Goal: Check status: Check status

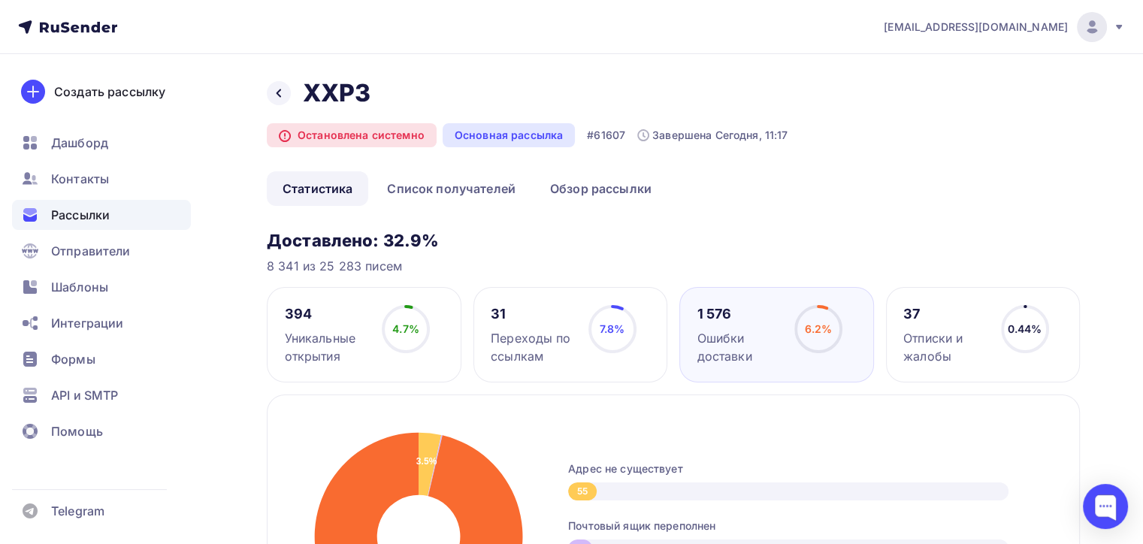
click at [65, 210] on span "Рассылки" at bounding box center [80, 215] width 59 height 18
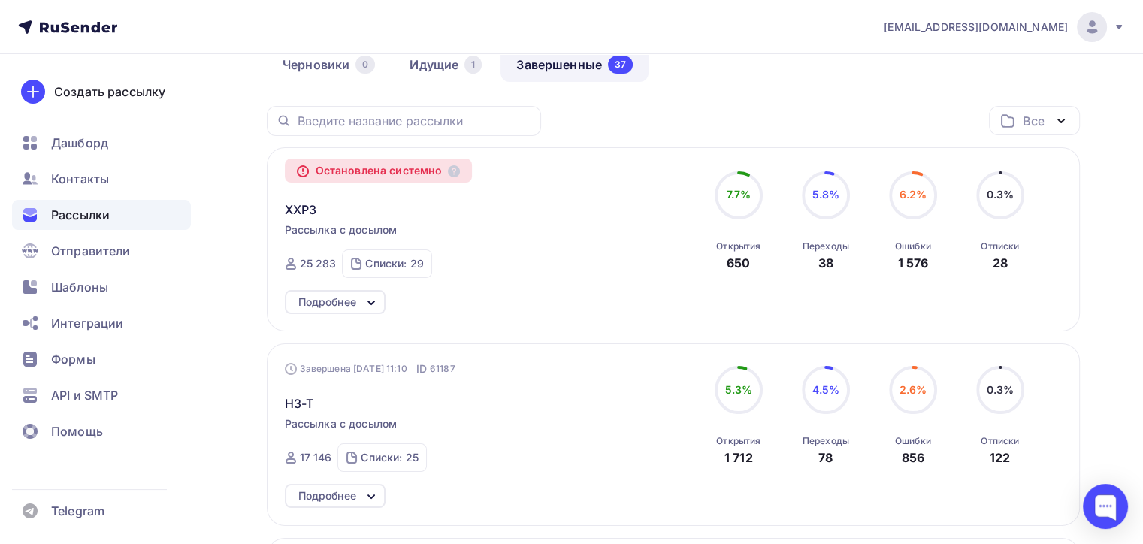
scroll to position [300, 0]
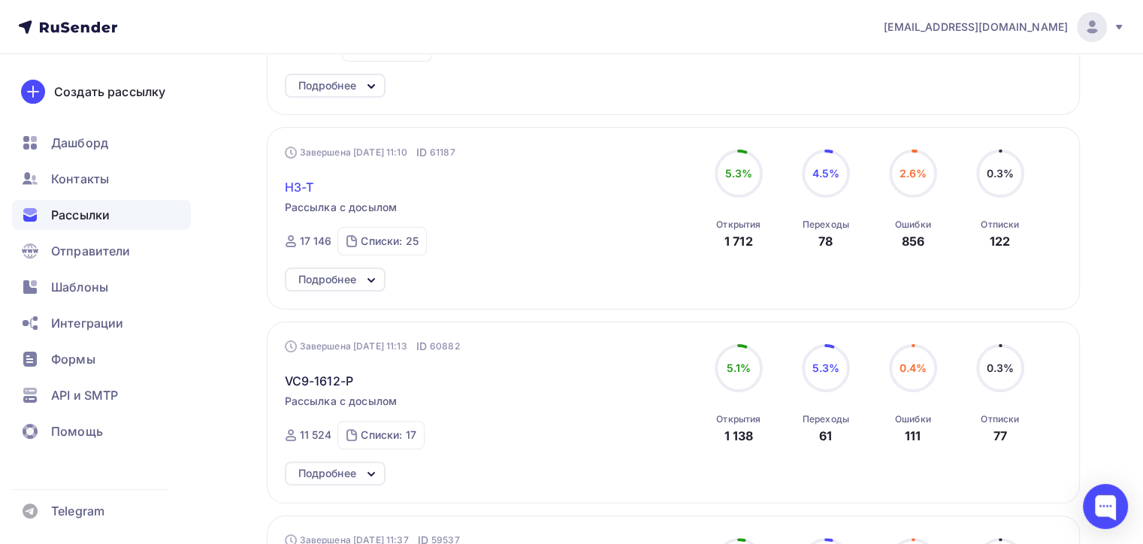
click at [300, 182] on span "H3-T" at bounding box center [299, 187] width 29 height 18
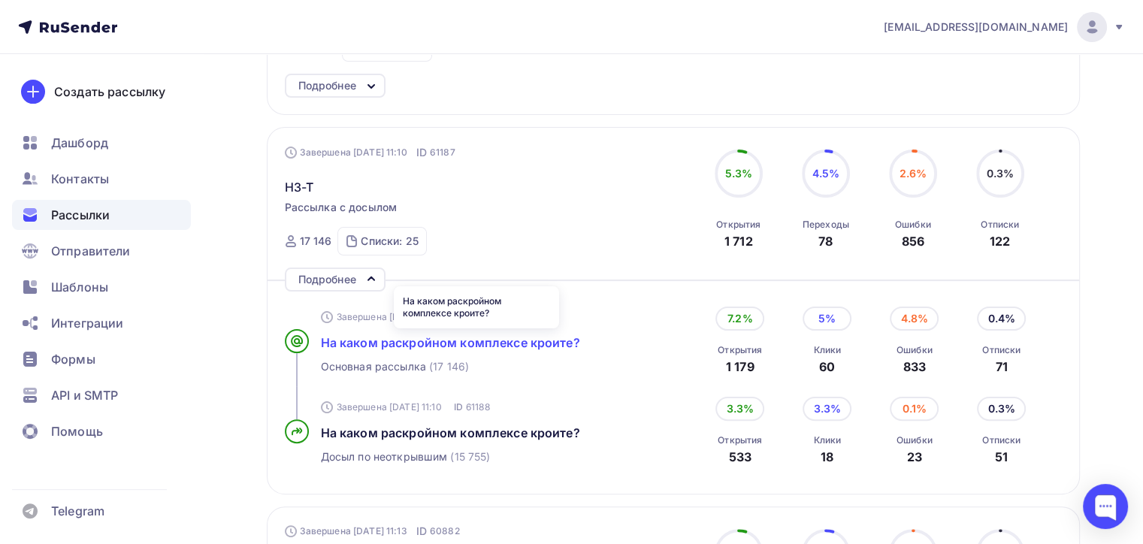
click at [433, 346] on span "На каком раскройном комплексе кроите?" at bounding box center [450, 342] width 259 height 15
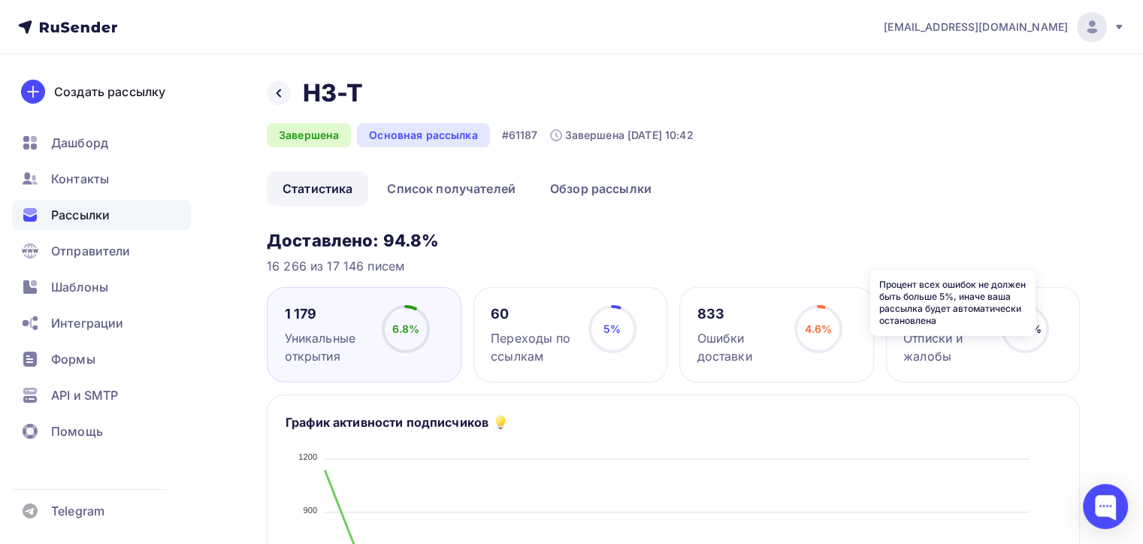
click at [0, 0] on icon at bounding box center [0, 0] width 0 height 0
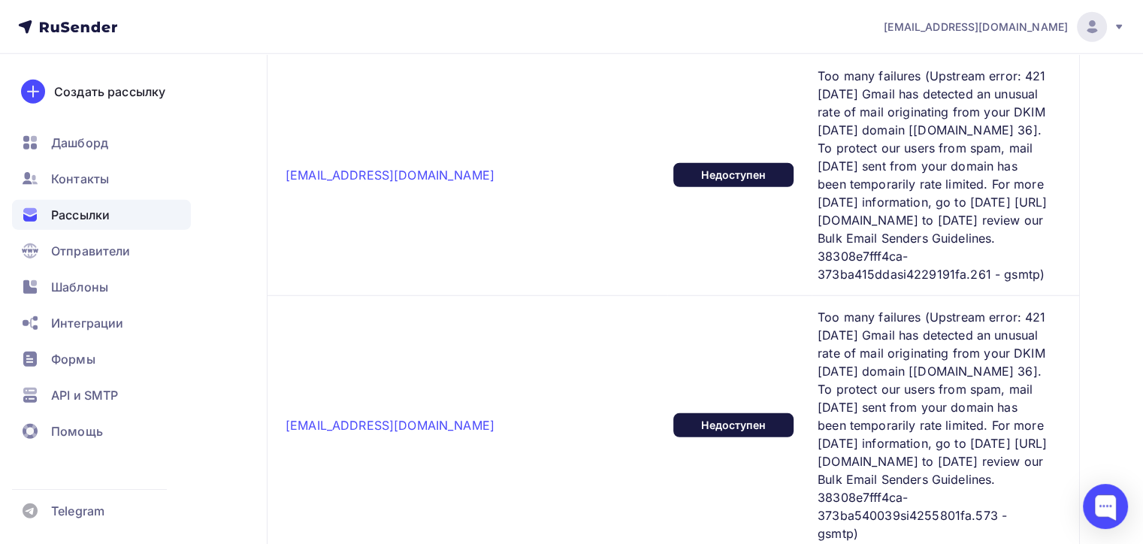
scroll to position [4432, 0]
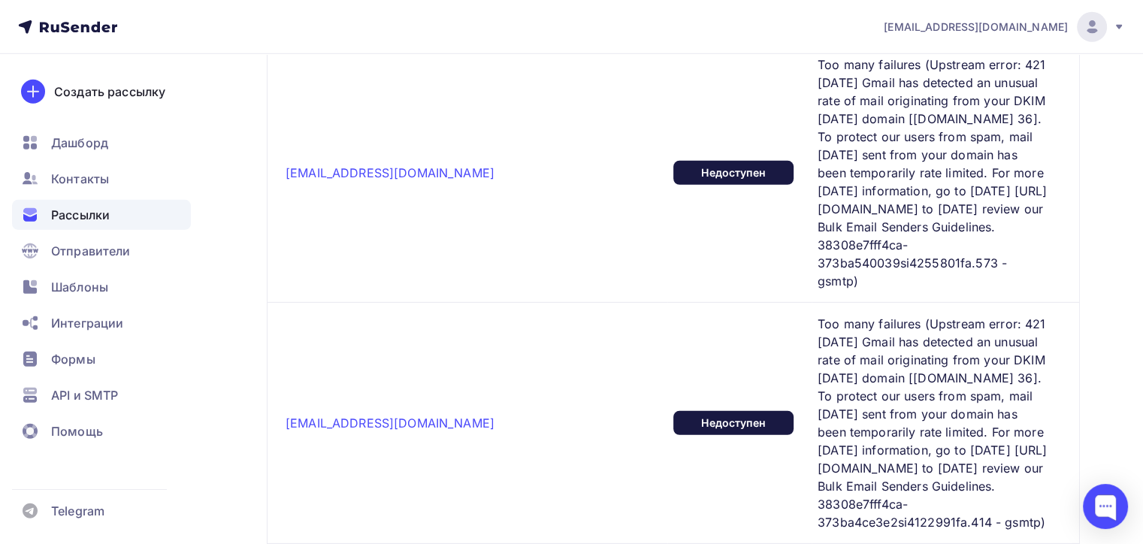
drag, startPoint x: 658, startPoint y: 213, endPoint x: 1022, endPoint y: 212, distance: 363.6
copy span "[URL][DOMAIN_NAME]"
drag, startPoint x: 657, startPoint y: 123, endPoint x: 996, endPoint y: 252, distance: 362.6
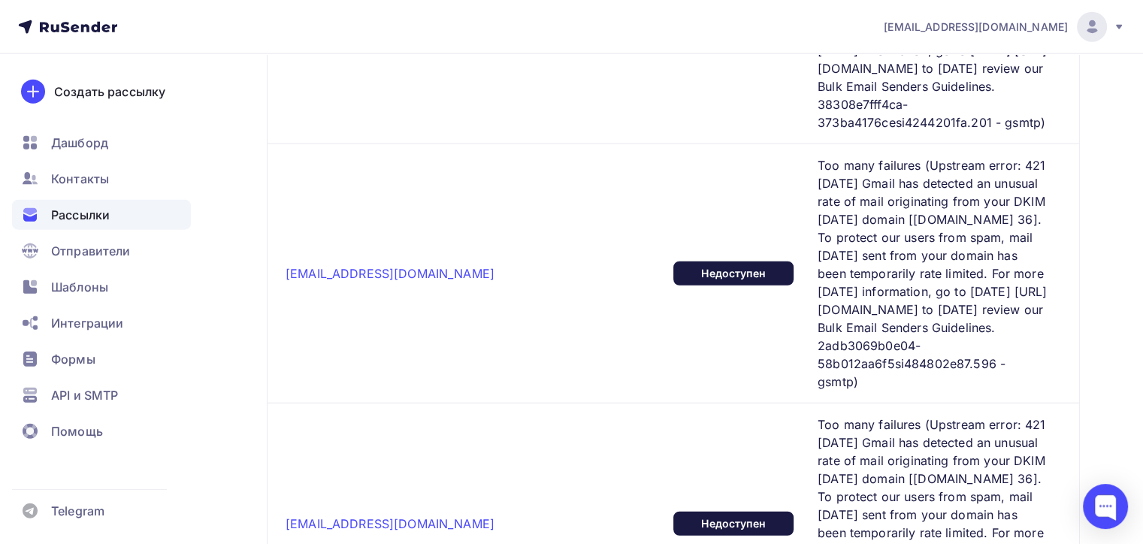
click at [135, 218] on div "Рассылки" at bounding box center [101, 215] width 179 height 30
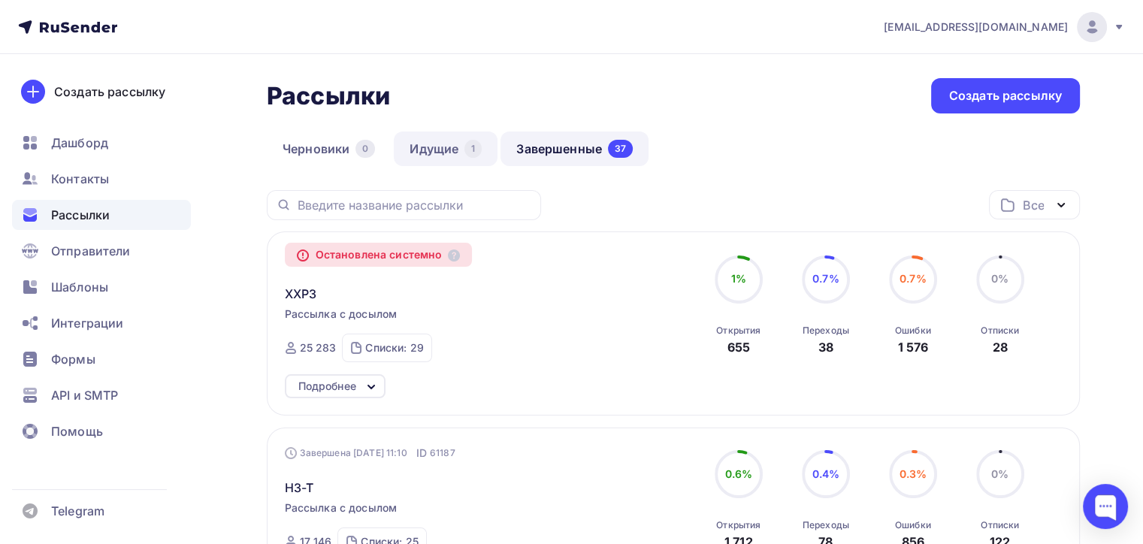
click at [454, 152] on link "Идущие 1" at bounding box center [446, 148] width 104 height 35
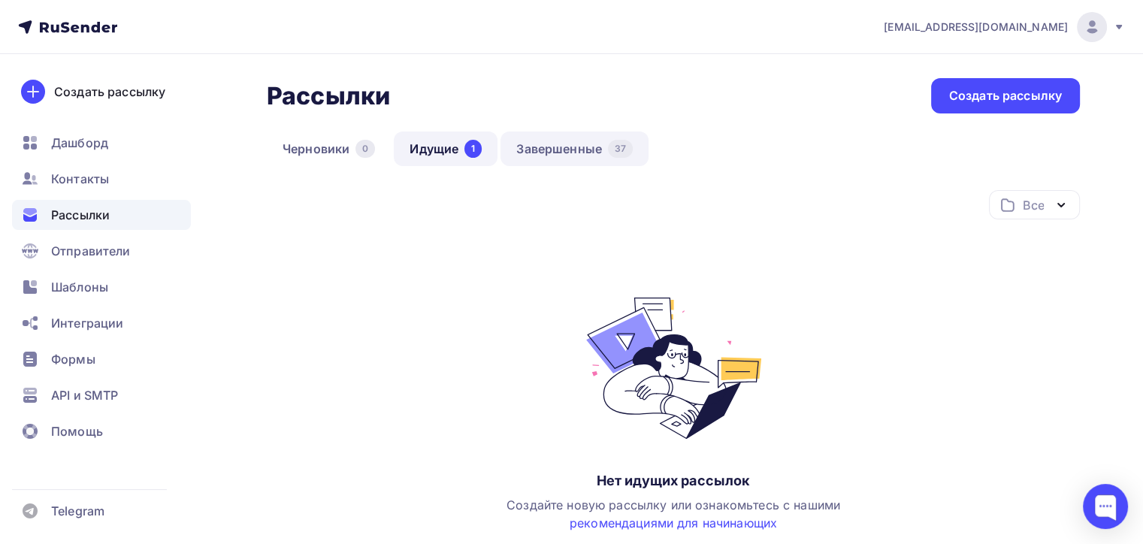
click at [610, 158] on link "Завершенные 37" at bounding box center [574, 148] width 148 height 35
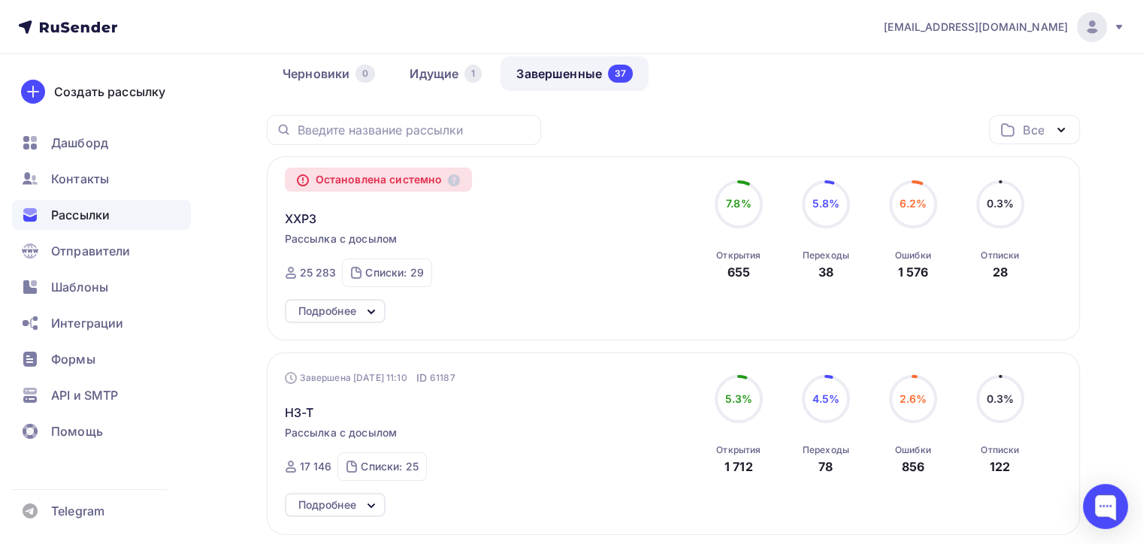
scroll to position [75, 0]
click at [430, 187] on div "Остановлена системно" at bounding box center [379, 180] width 188 height 24
click at [454, 180] on icon at bounding box center [454, 180] width 12 height 12
click at [469, 77] on div "1" at bounding box center [472, 74] width 17 height 18
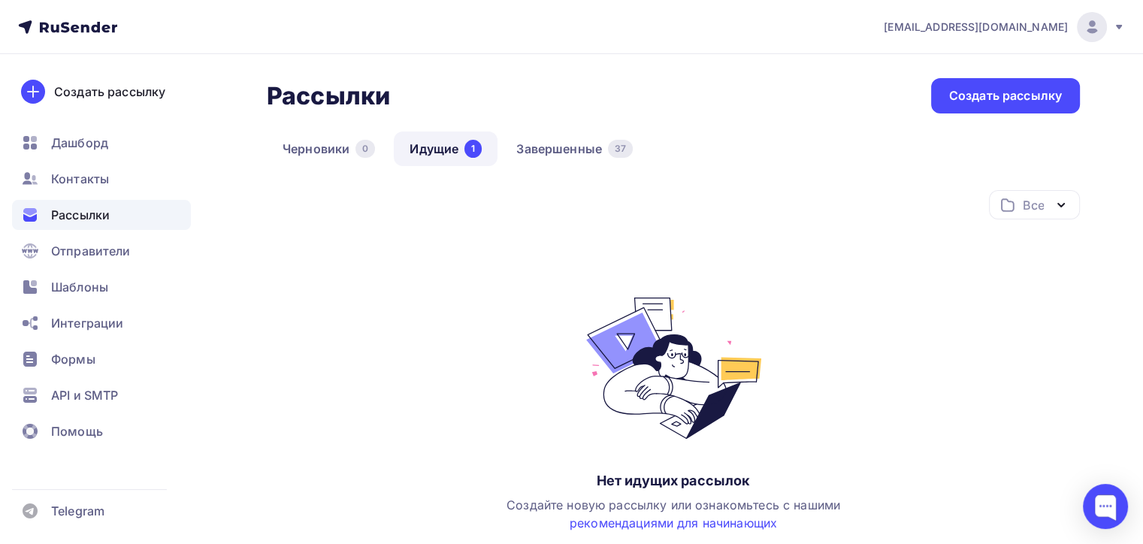
click at [544, 77] on div "Рассылки Рассылки Создать рассылку [GEOGRAPHIC_DATA] 0 Идущие 1 Завершенные 37 …" at bounding box center [571, 382] width 1143 height 657
click at [560, 156] on link "Завершенные 37" at bounding box center [574, 148] width 148 height 35
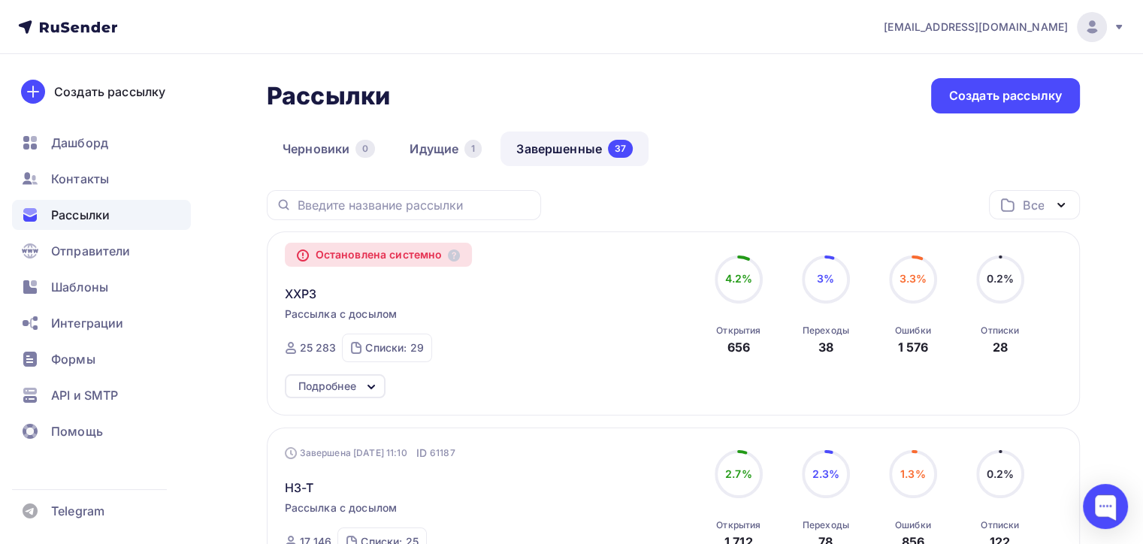
click at [334, 251] on div "Остановлена системно" at bounding box center [379, 255] width 188 height 24
click at [303, 281] on div "XXP3" at bounding box center [456, 285] width 343 height 36
click at [302, 295] on span "XXP3" at bounding box center [301, 294] width 32 height 18
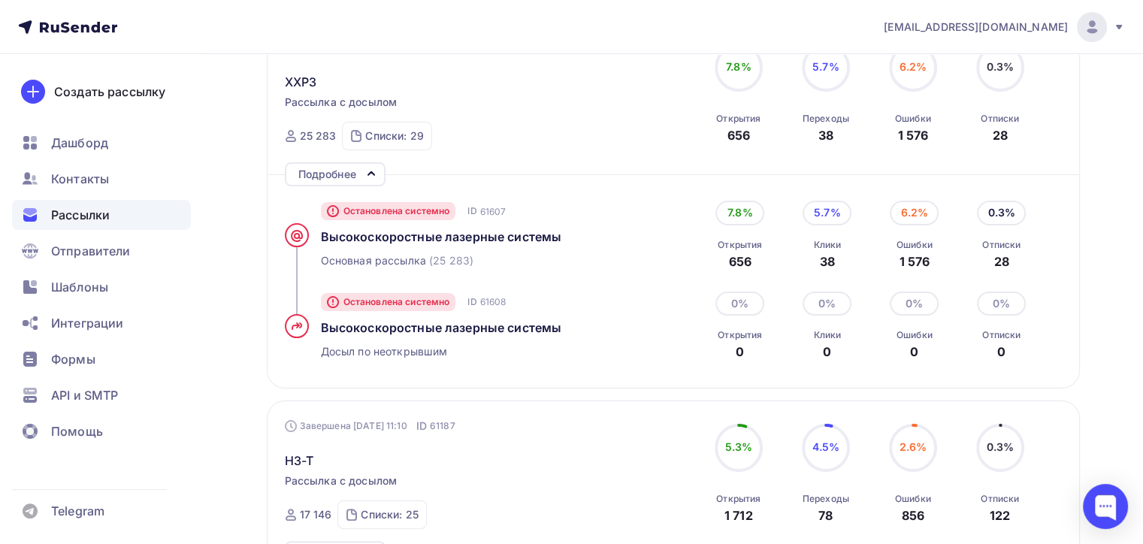
scroll to position [225, 0]
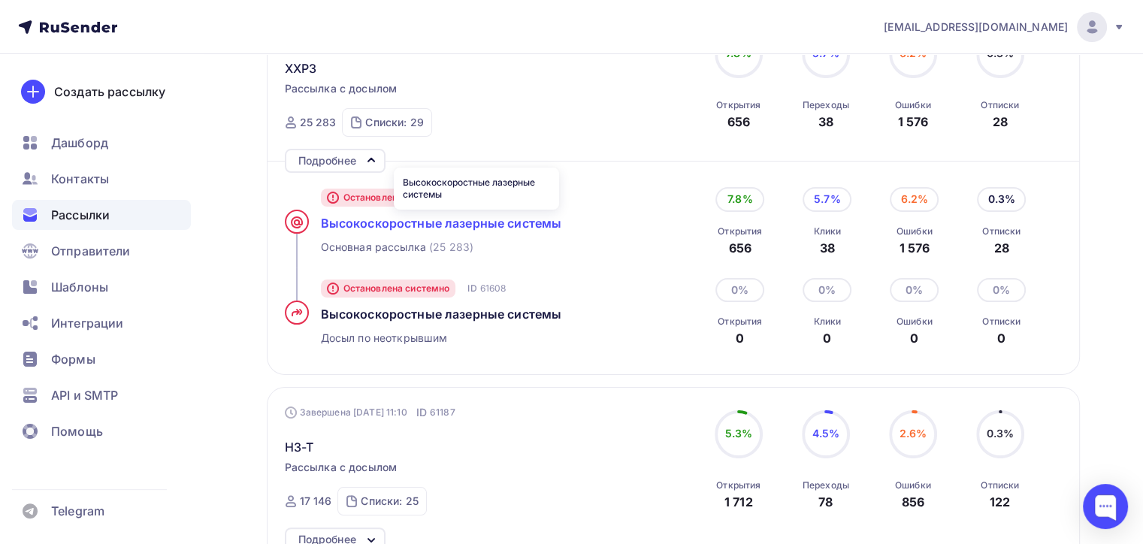
click at [364, 226] on span "Высокоcкоростные лазерные системы" at bounding box center [441, 223] width 241 height 15
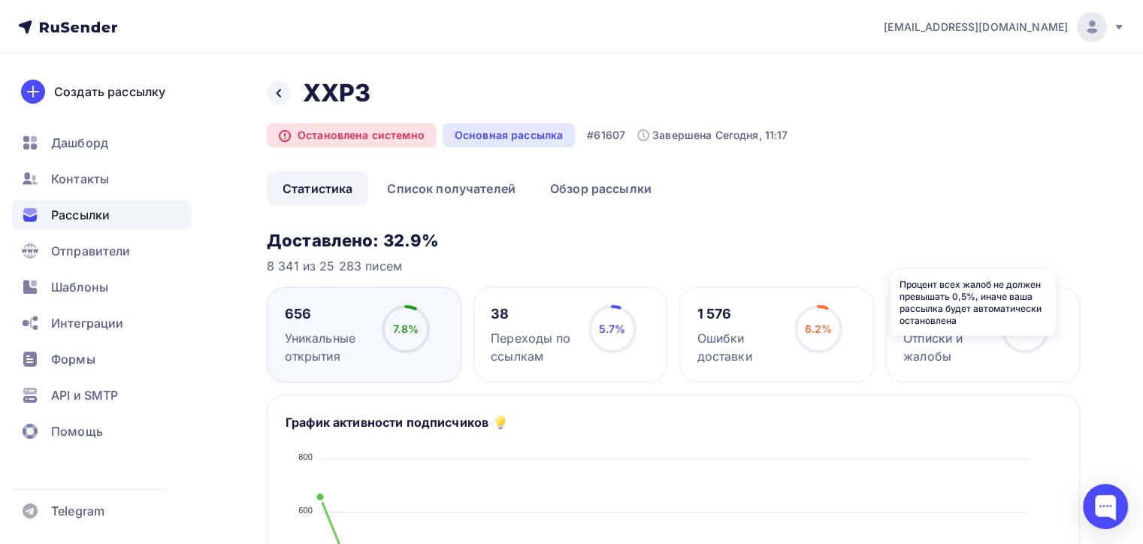
click at [0, 0] on icon at bounding box center [0, 0] width 0 height 0
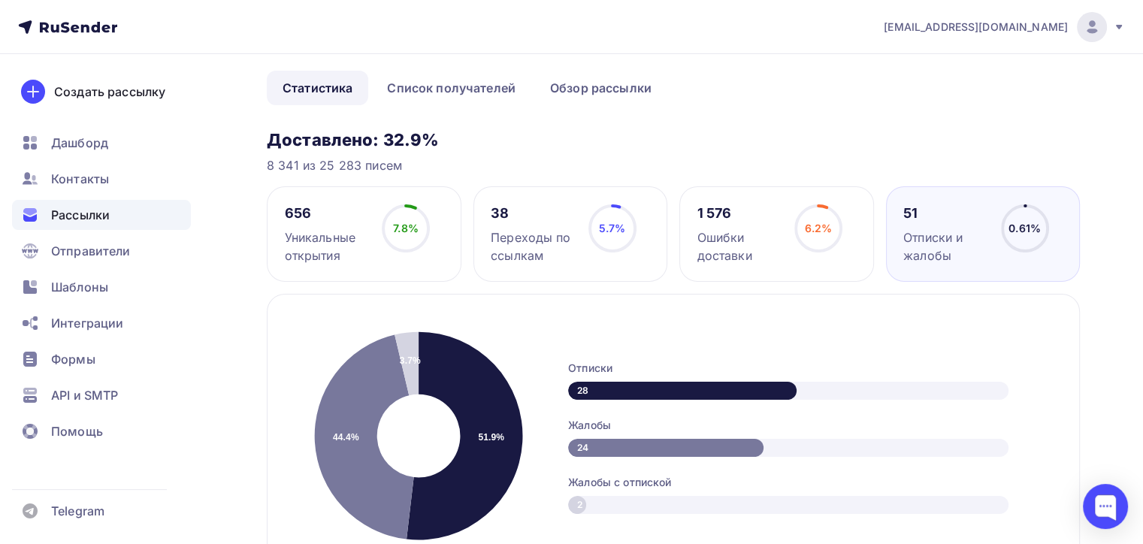
scroll to position [75, 0]
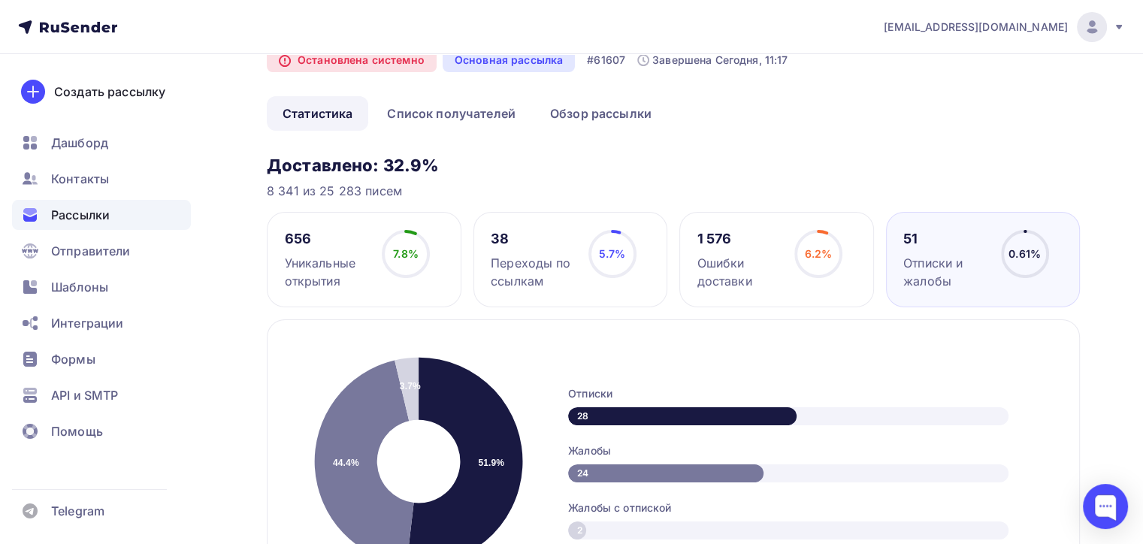
click at [844, 228] on div "1 576 Ошибки доставки 6.2% 6.2%" at bounding box center [776, 259] width 195 height 95
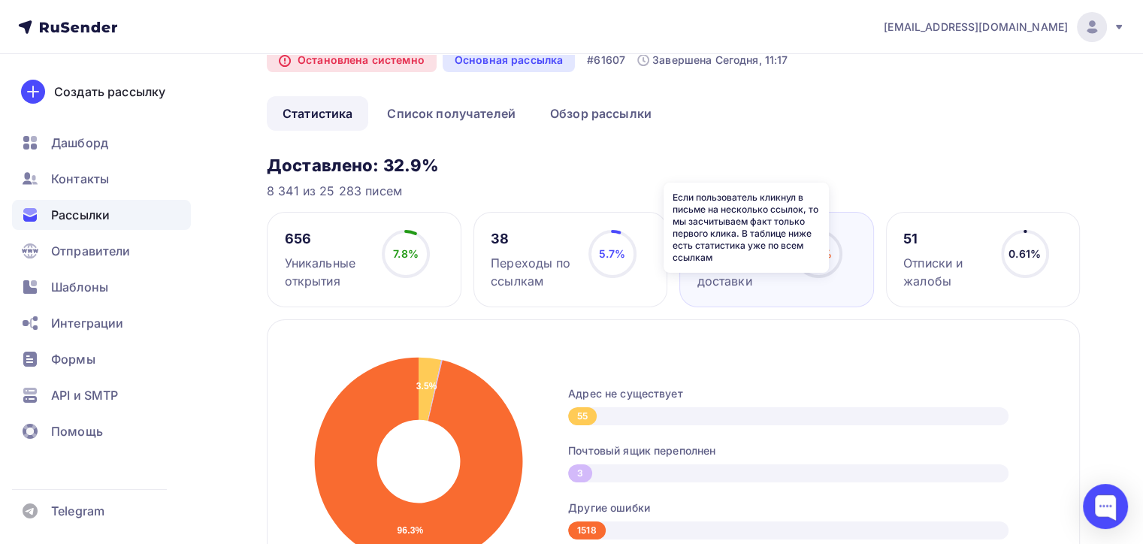
click at [0, 0] on icon at bounding box center [0, 0] width 0 height 0
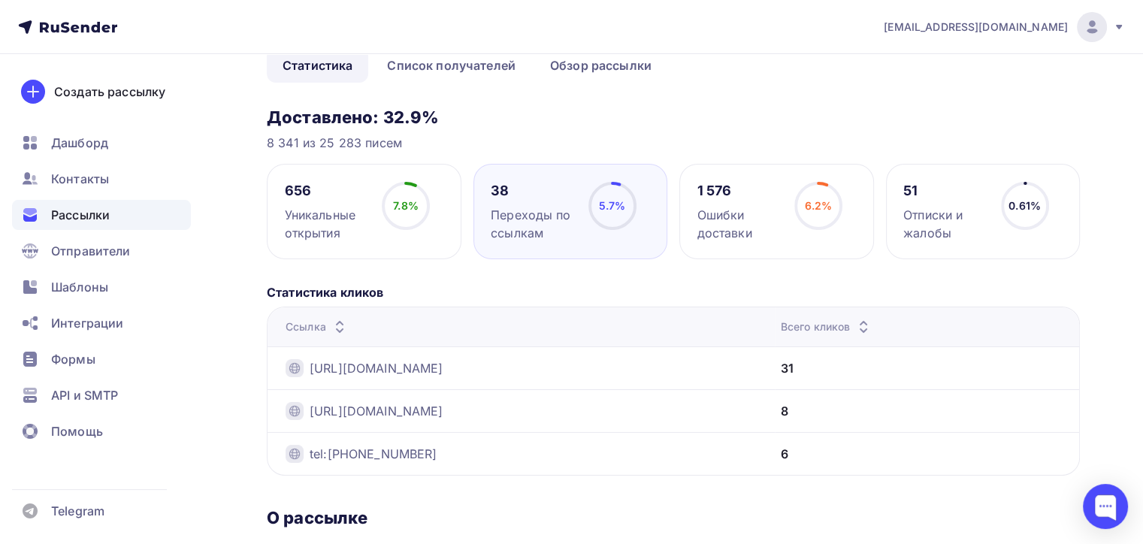
scroll to position [150, 0]
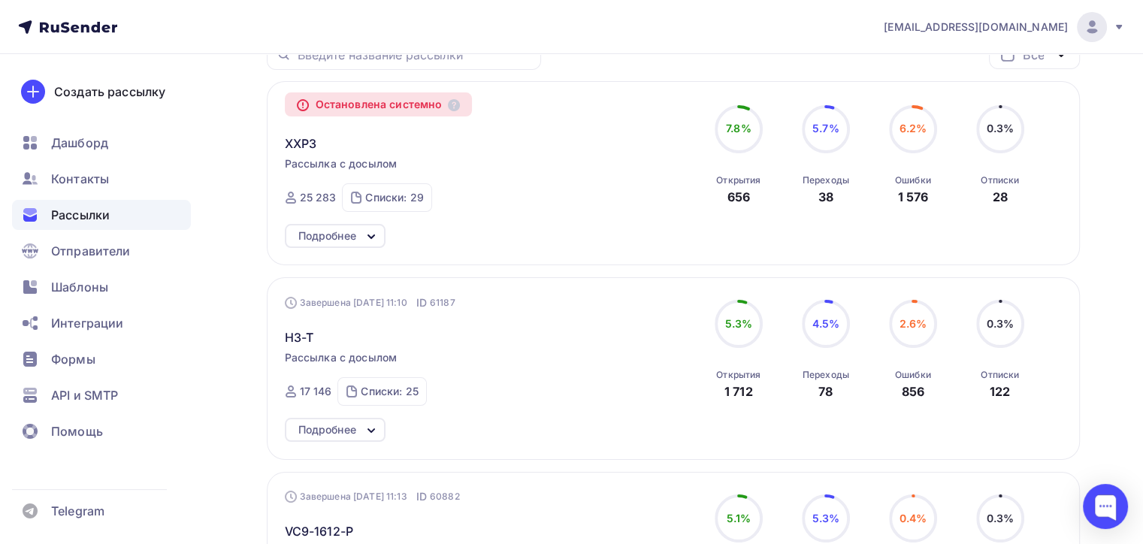
click at [931, 143] on circle at bounding box center [912, 129] width 45 height 45
click at [928, 137] on circle at bounding box center [912, 129] width 45 height 45
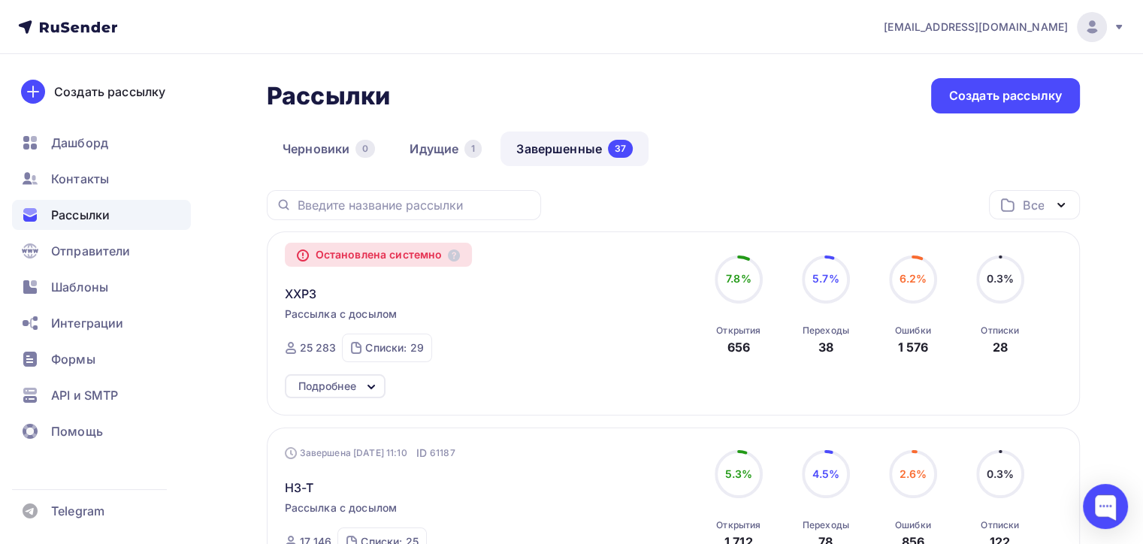
click at [925, 297] on circle at bounding box center [912, 279] width 45 height 45
click at [913, 336] on div "Ошибки 1 576" at bounding box center [913, 335] width 36 height 41
click at [913, 352] on div "1 576" at bounding box center [912, 347] width 31 height 18
click at [282, 293] on div "Остановлена системно XXP3 Рассылка с досылом Завершена Сегодня, 11:17 ID 61607 …" at bounding box center [673, 323] width 813 height 184
click at [286, 291] on span "XXP3" at bounding box center [301, 294] width 32 height 18
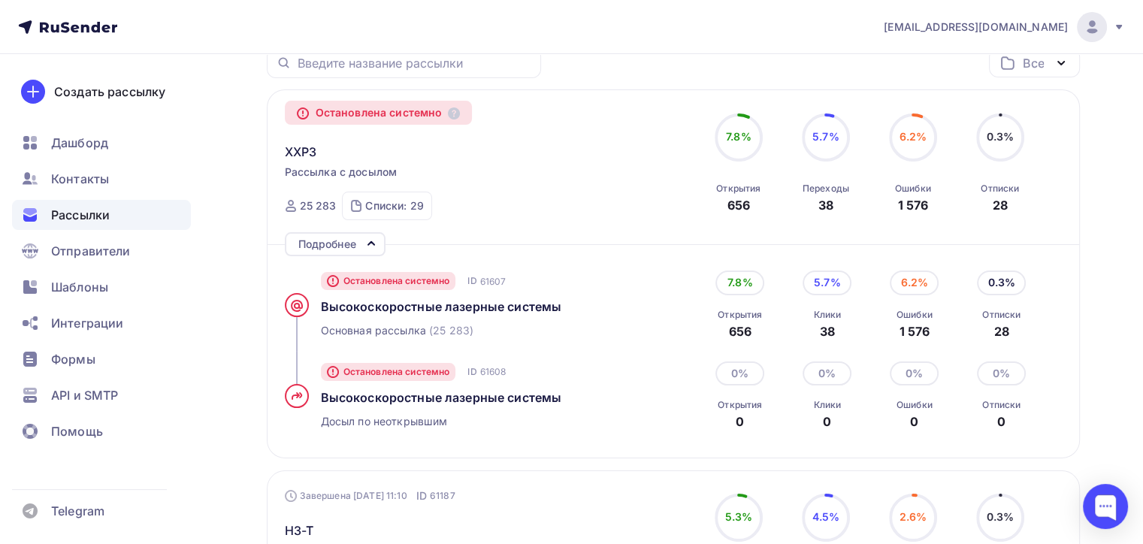
scroll to position [225, 0]
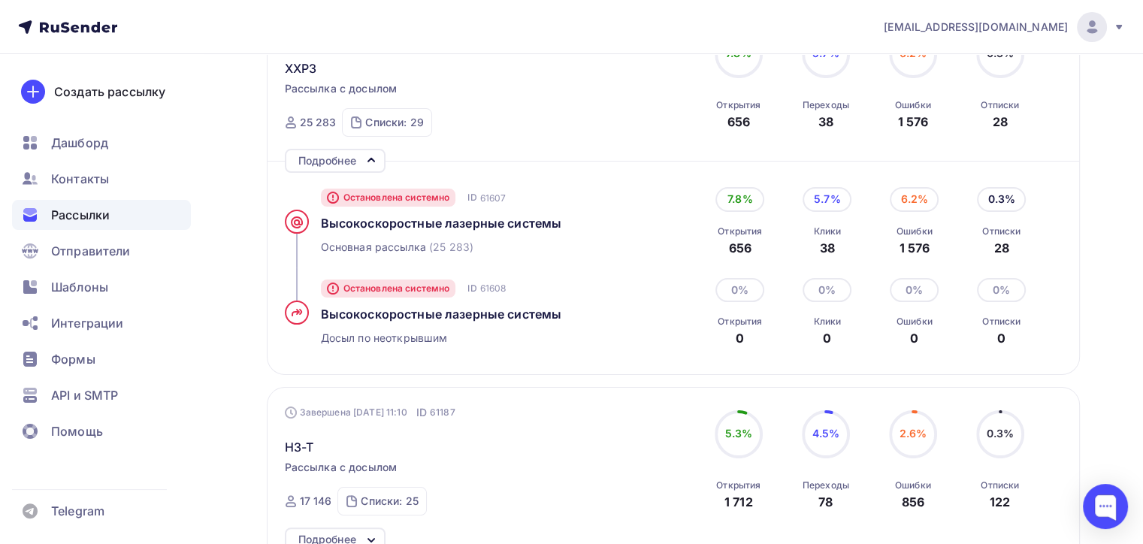
click at [907, 200] on div "6.2%" at bounding box center [913, 199] width 49 height 24
click at [454, 222] on span "Высокоcкоростные лазерные системы" at bounding box center [441, 223] width 241 height 15
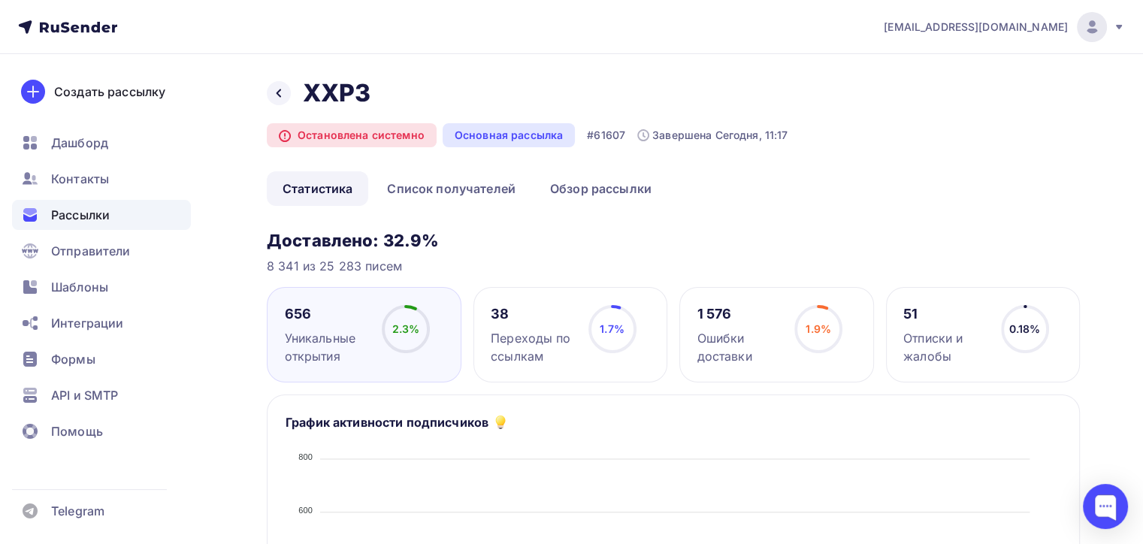
scroll to position [150, 0]
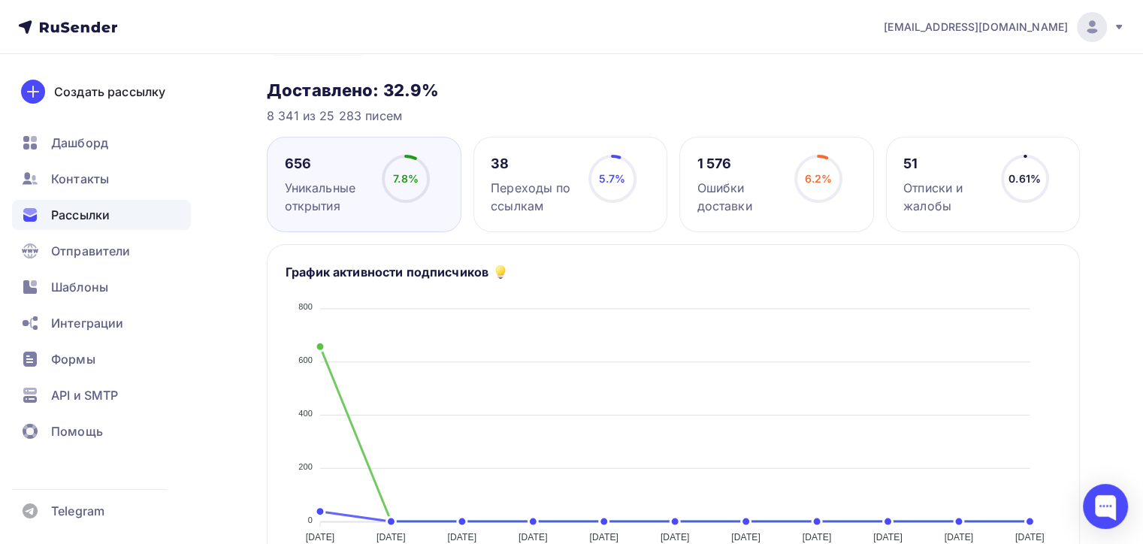
click at [846, 159] on div "6.2% 6.2%" at bounding box center [817, 185] width 75 height 60
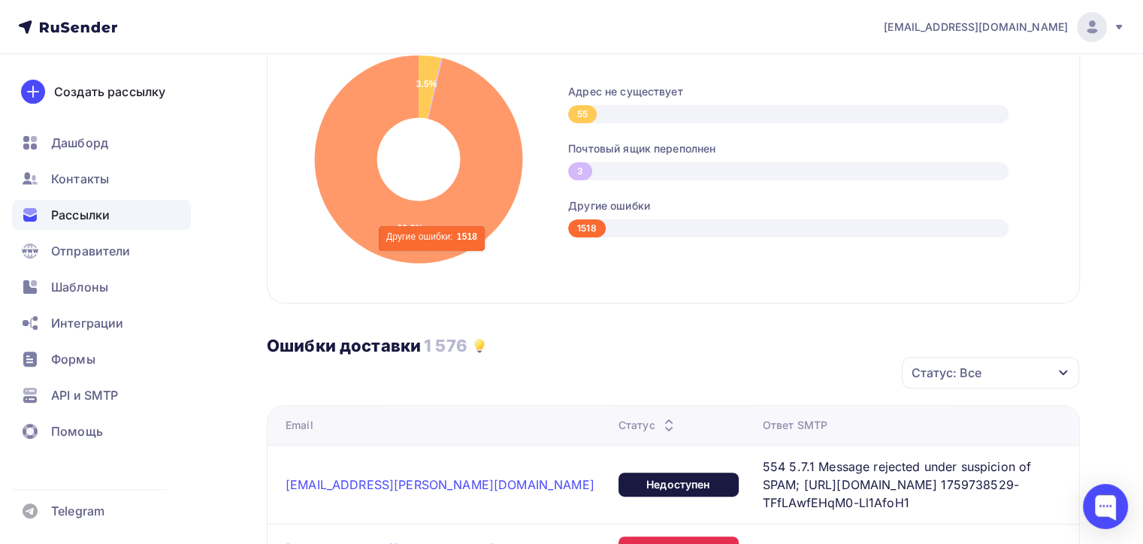
scroll to position [376, 0]
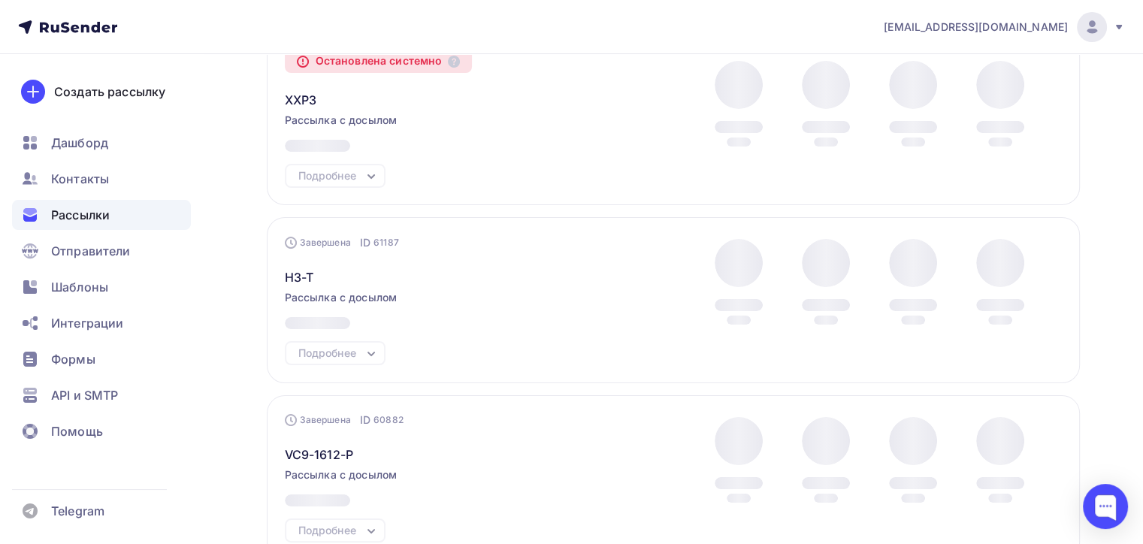
scroll to position [376, 0]
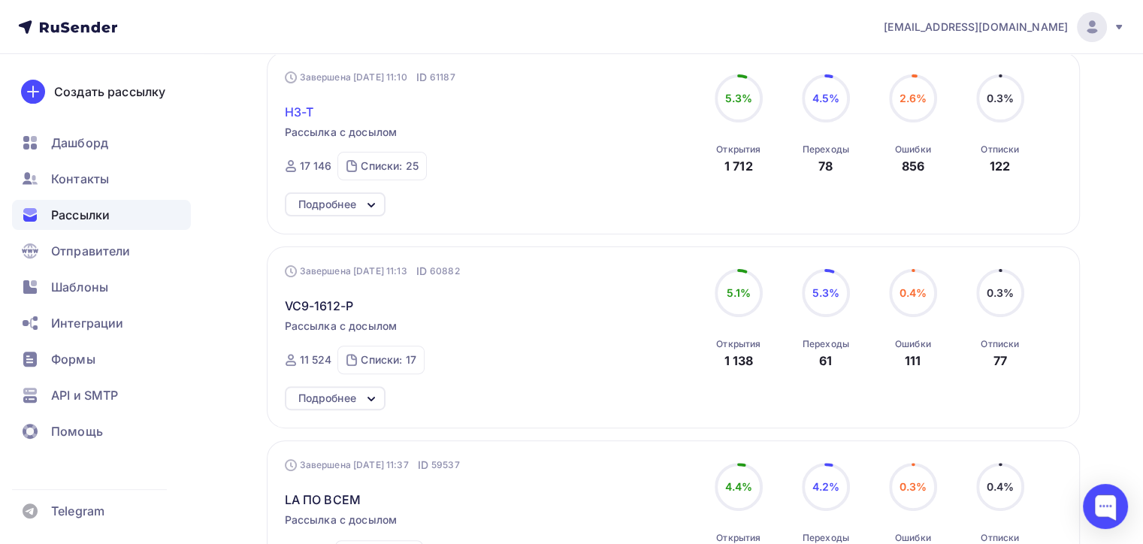
click at [300, 112] on span "H3-T" at bounding box center [299, 112] width 29 height 18
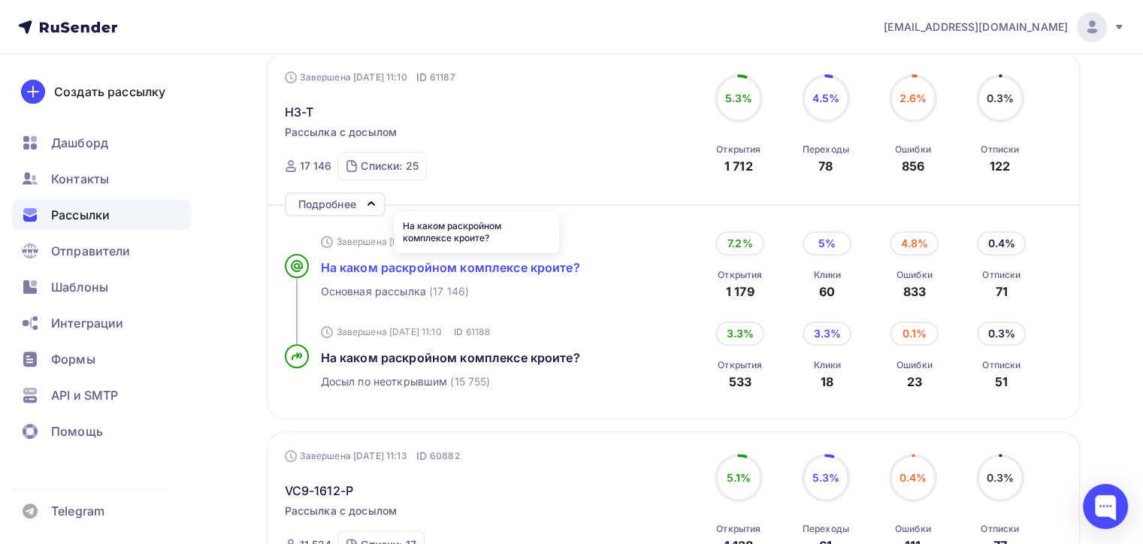
click at [407, 260] on span "На каком раскройном комплексе кроите?" at bounding box center [450, 267] width 259 height 15
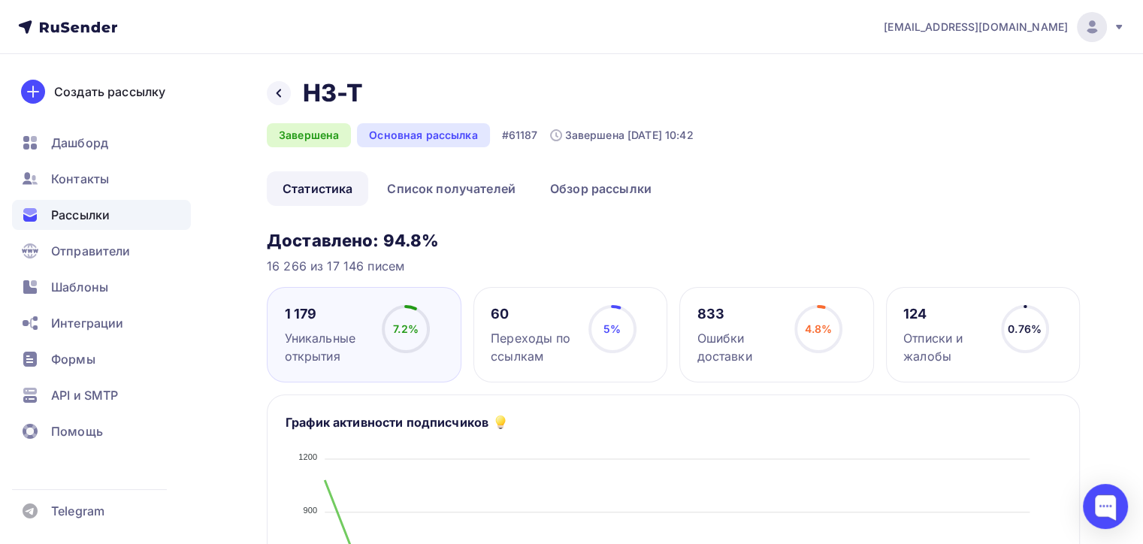
click at [848, 300] on div "833 Ошибки доставки 4.8% 4.8%" at bounding box center [776, 334] width 195 height 95
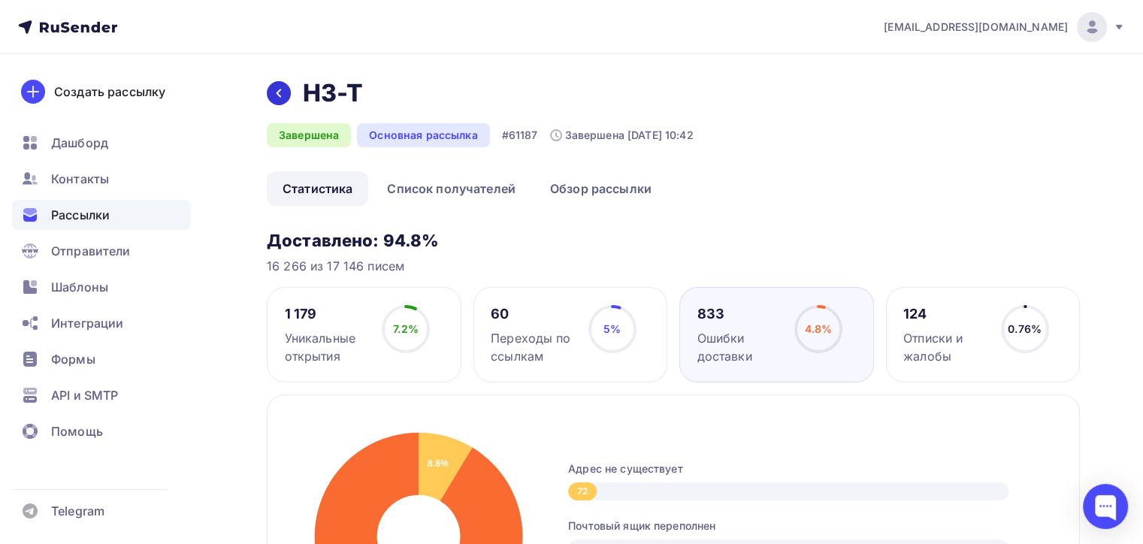
click at [275, 104] on div at bounding box center [279, 93] width 24 height 24
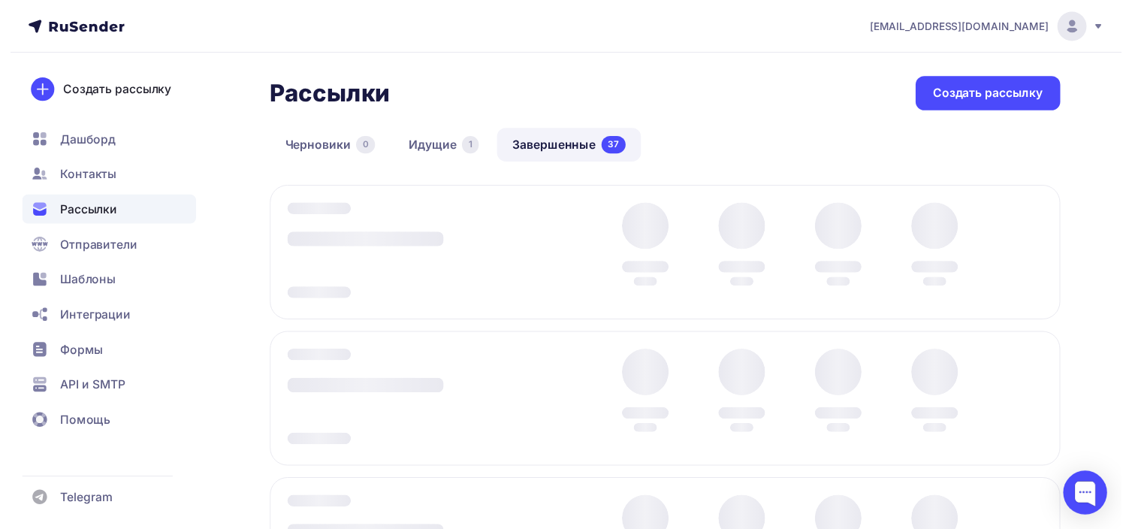
scroll to position [130, 0]
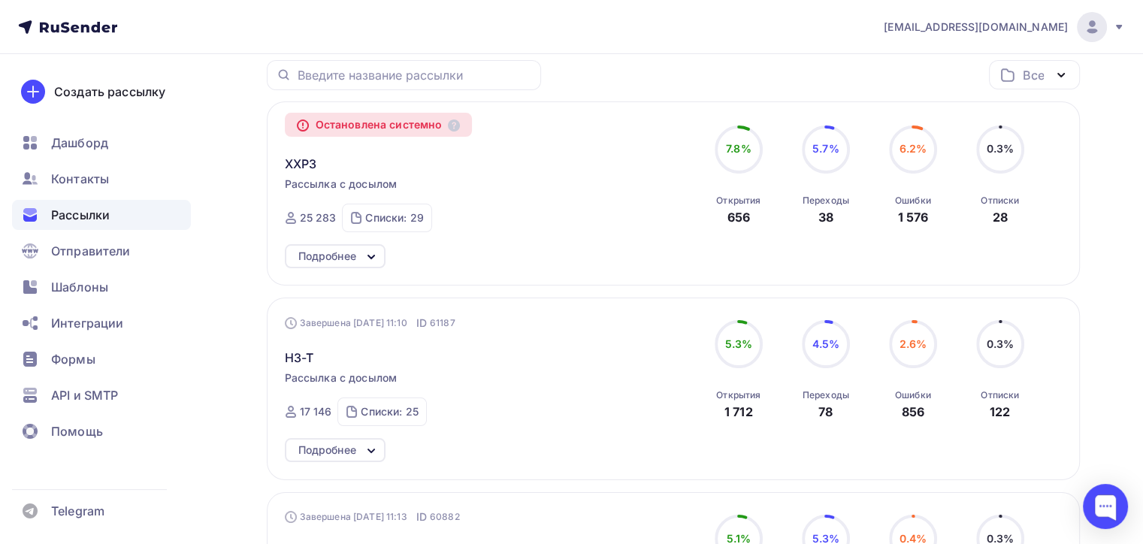
click at [919, 202] on div "Ошибки" at bounding box center [913, 201] width 36 height 12
click at [904, 145] on span "6.2%" at bounding box center [912, 148] width 28 height 13
click at [294, 160] on span "XXP3" at bounding box center [301, 164] width 32 height 18
